Goal: Book appointment/travel/reservation

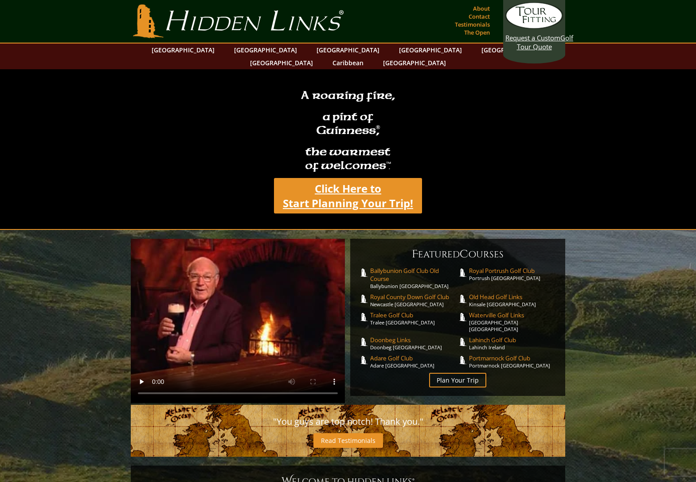
click at [329, 184] on link "Click Here to Start Planning Your Trip!" at bounding box center [348, 195] width 148 height 35
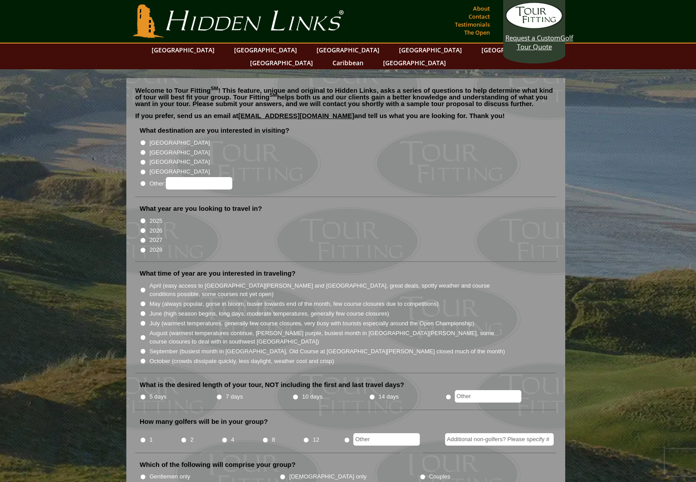
click at [142, 140] on input "[GEOGRAPHIC_DATA]" at bounding box center [143, 143] width 6 height 6
radio input "true"
click at [142, 227] on input "2026" at bounding box center [143, 230] width 6 height 6
radio input "true"
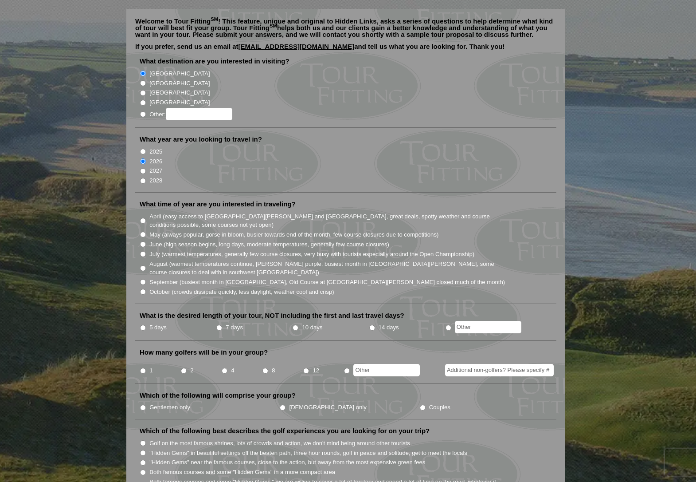
scroll to position [70, 0]
click at [145, 278] on input "September (busiest month in [GEOGRAPHIC_DATA], Old Course at [GEOGRAPHIC_DATA][…" at bounding box center [143, 281] width 6 height 6
radio input "true"
click at [145, 324] on input "5 days" at bounding box center [143, 327] width 6 height 6
radio input "true"
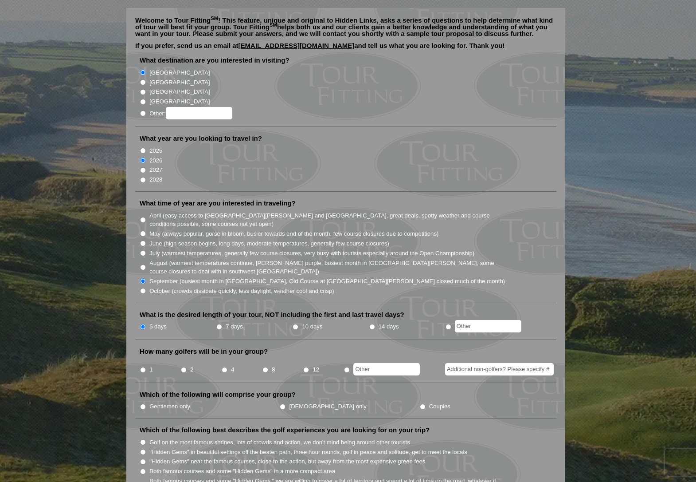
click at [265, 367] on input "8" at bounding box center [266, 370] width 6 height 6
radio input "true"
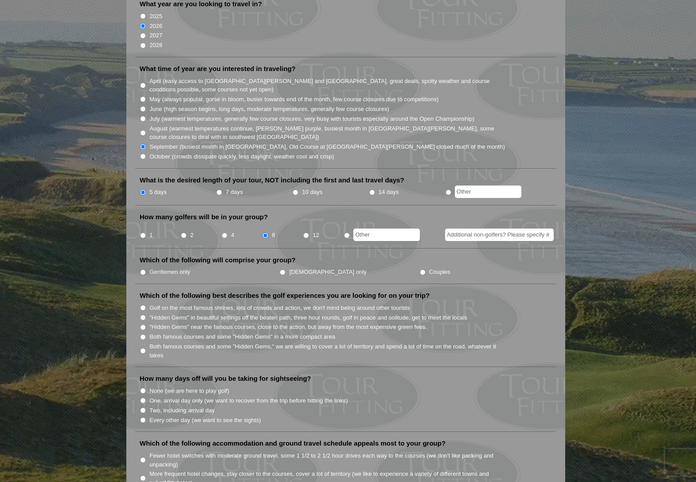
scroll to position [254, 0]
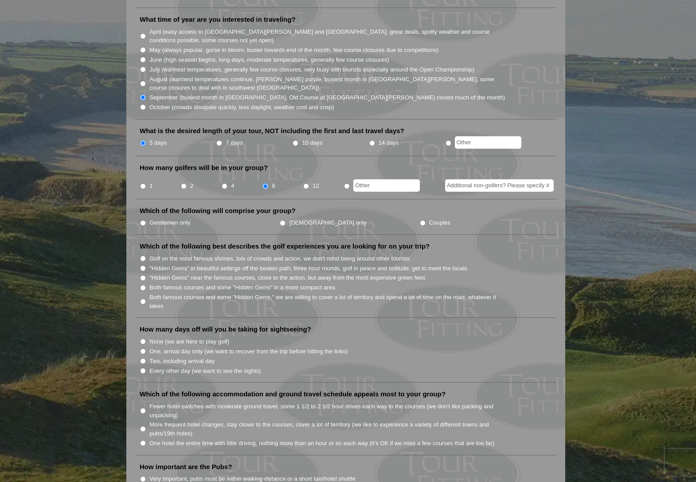
click at [141, 220] on input "Gentlemen only" at bounding box center [143, 223] width 6 height 6
radio input "true"
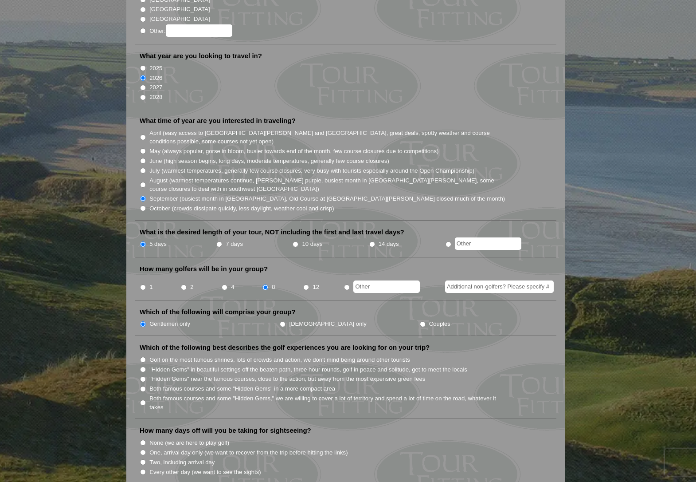
scroll to position [0, 0]
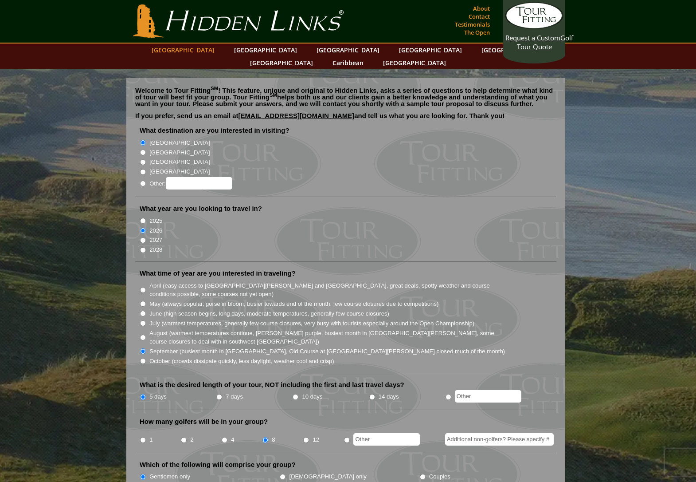
click at [211, 50] on link "[GEOGRAPHIC_DATA]" at bounding box center [183, 49] width 72 height 13
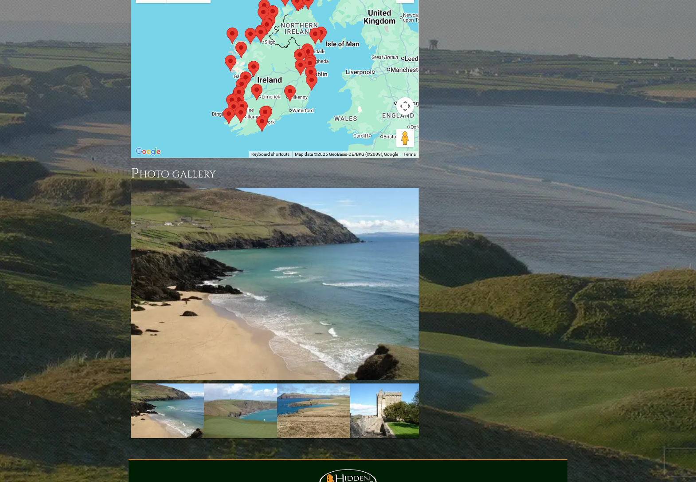
scroll to position [941, 0]
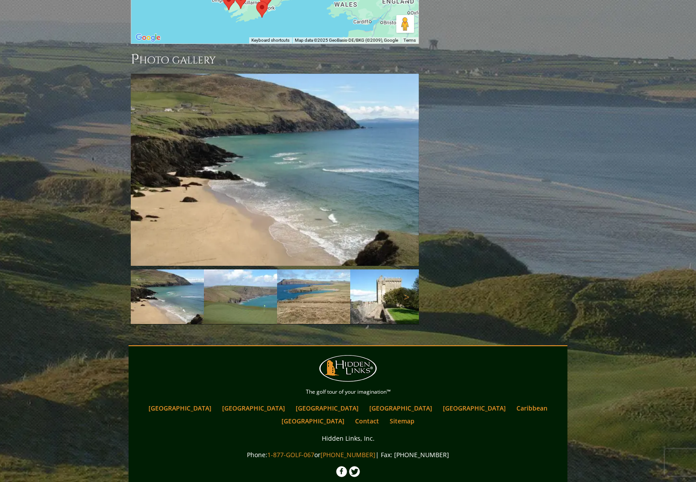
click at [236, 269] on img at bounding box center [240, 296] width 73 height 55
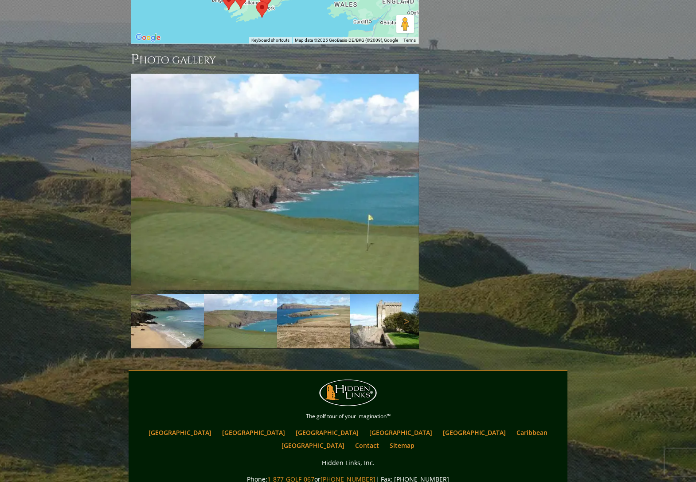
click at [310, 294] on img at bounding box center [313, 321] width 73 height 55
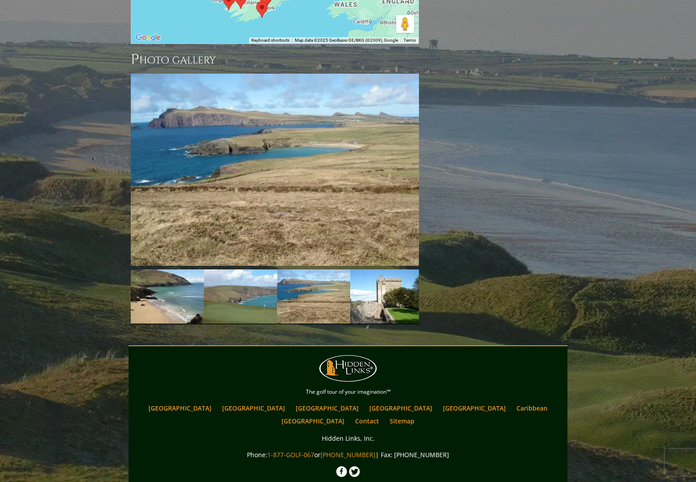
click at [383, 269] on img at bounding box center [386, 296] width 73 height 55
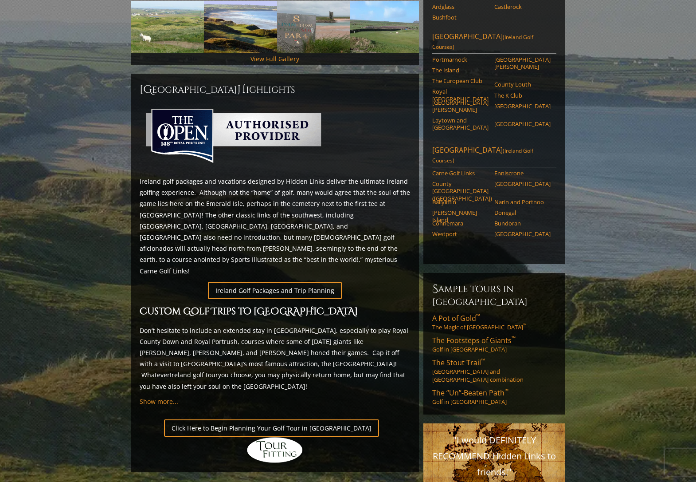
scroll to position [397, 0]
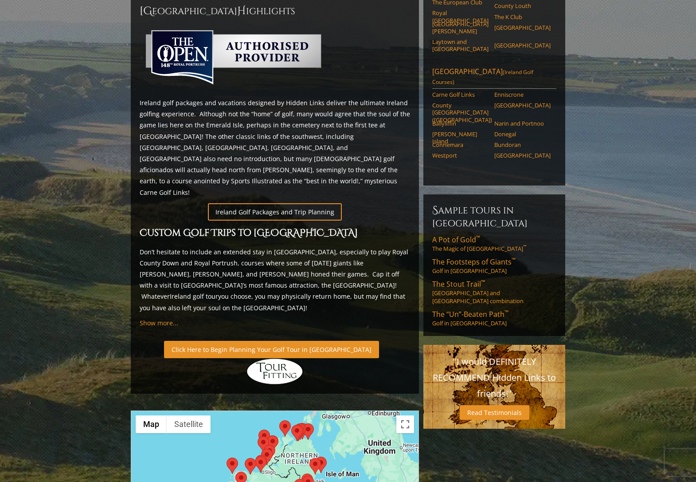
click at [224, 341] on link "Click Here to Begin Planning Your Golf Tour in Ireland" at bounding box center [271, 349] width 215 height 17
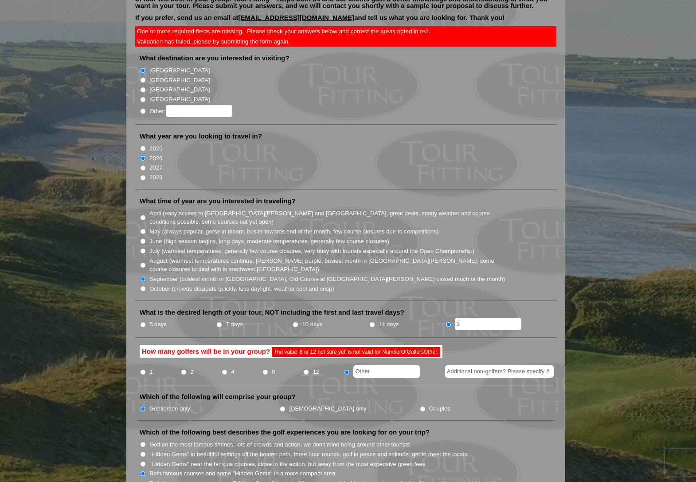
scroll to position [98, 0]
click at [371, 365] on input "text" at bounding box center [386, 371] width 67 height 12
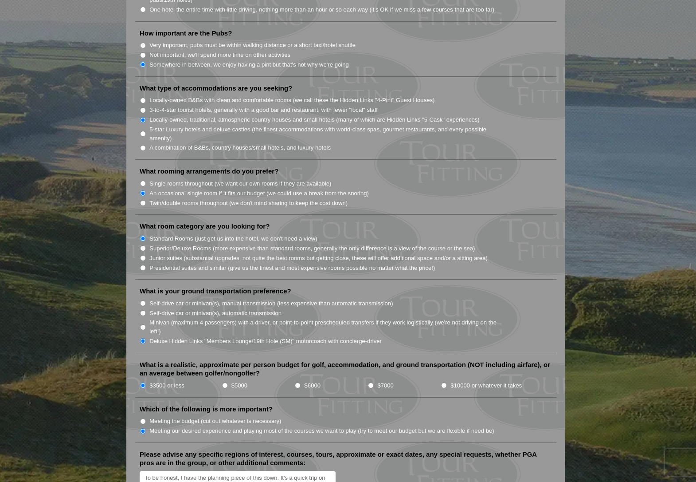
scroll to position [1114, 0]
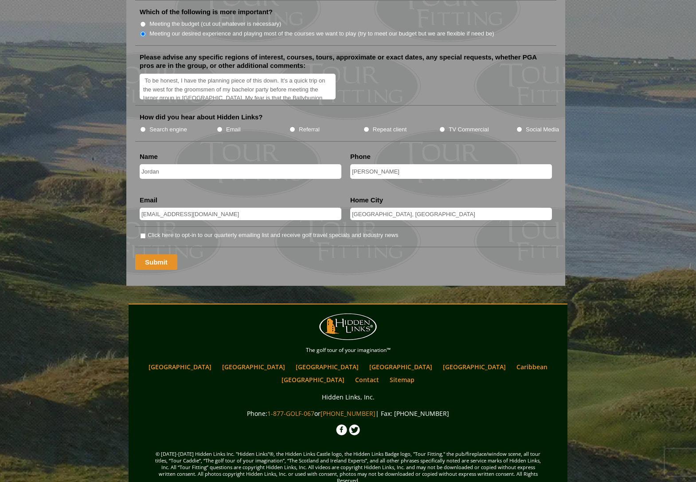
type input "8 or 12 not sure yet"
click at [155, 254] on input "Submit" at bounding box center [156, 262] width 42 height 16
